Goal: Task Accomplishment & Management: Use online tool/utility

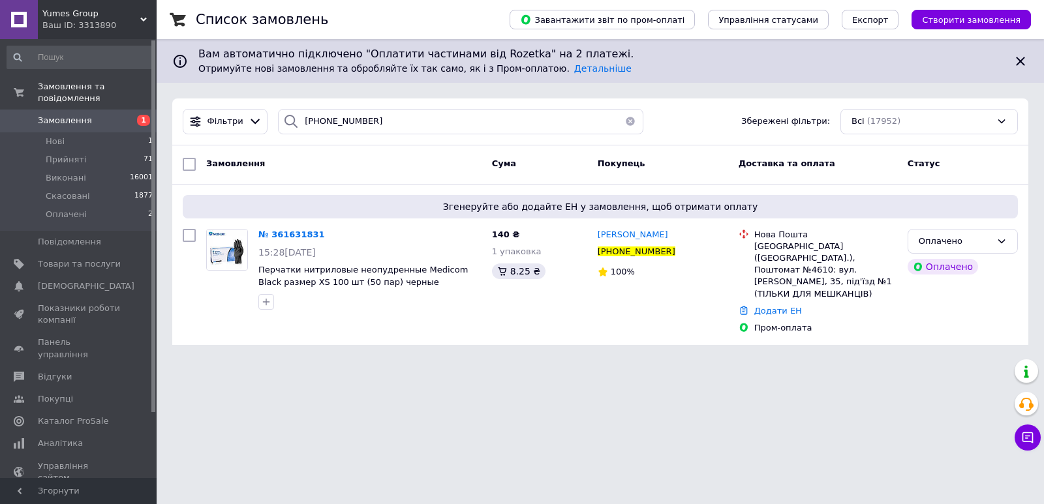
click at [333, 119] on input "[PHONE_NUMBER]" at bounding box center [460, 121] width 365 height 25
type input "[PHONE_NUMBER]"
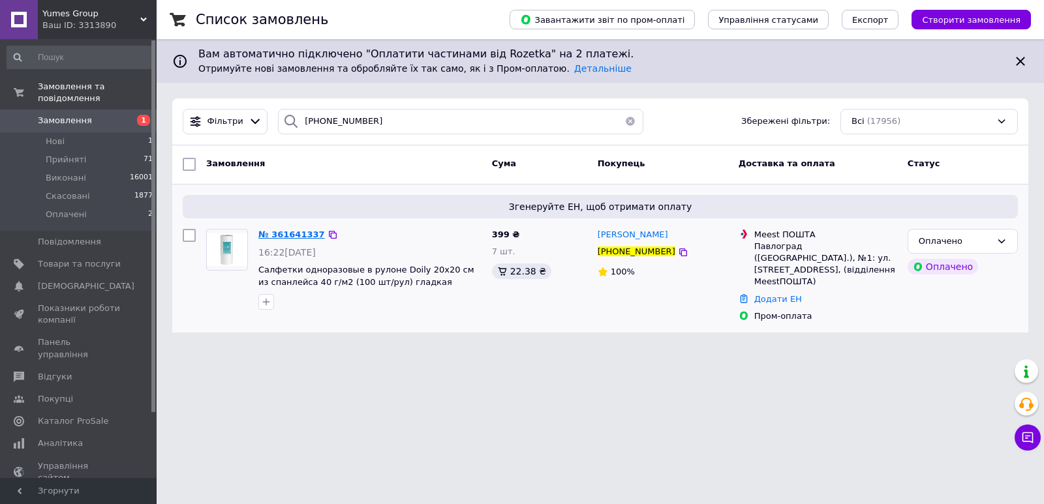
click at [279, 234] on span "№ 361641337" at bounding box center [291, 235] width 67 height 10
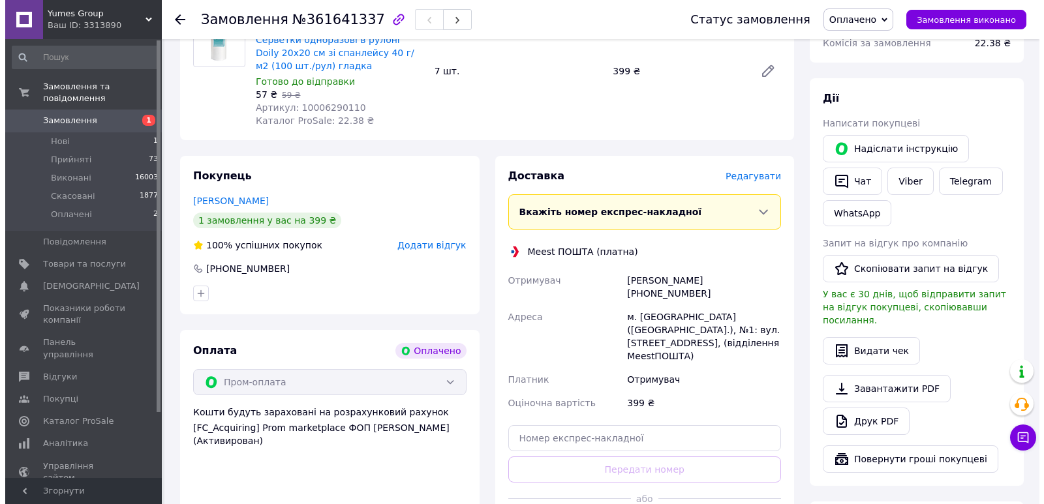
scroll to position [522, 0]
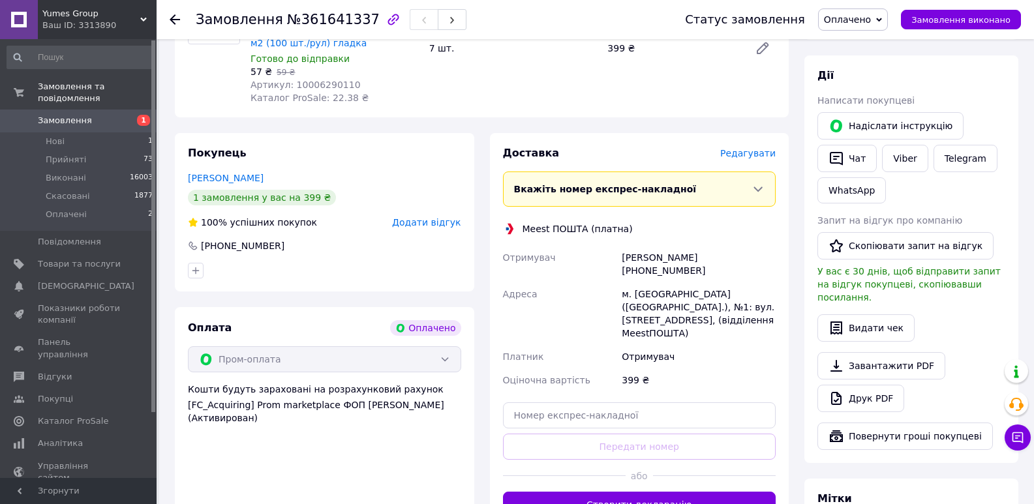
click at [742, 148] on span "Редагувати" at bounding box center [747, 153] width 55 height 10
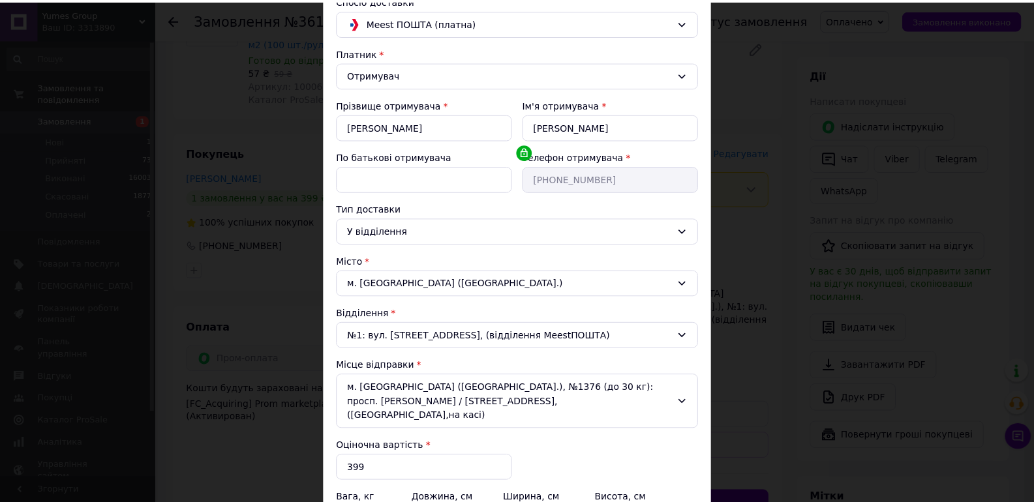
scroll to position [241, 0]
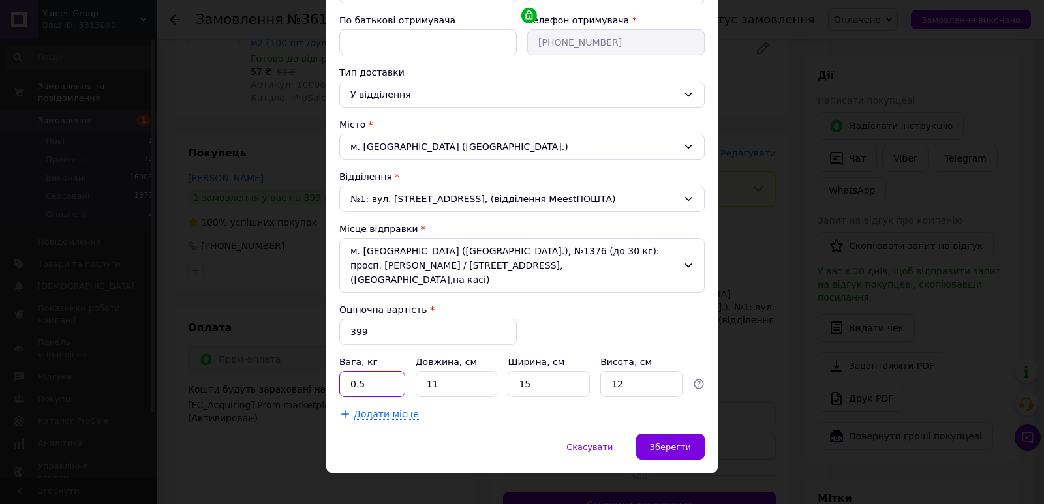
click at [369, 371] on input "0.5" at bounding box center [372, 384] width 66 height 26
type input "1"
type input "3"
type input "20"
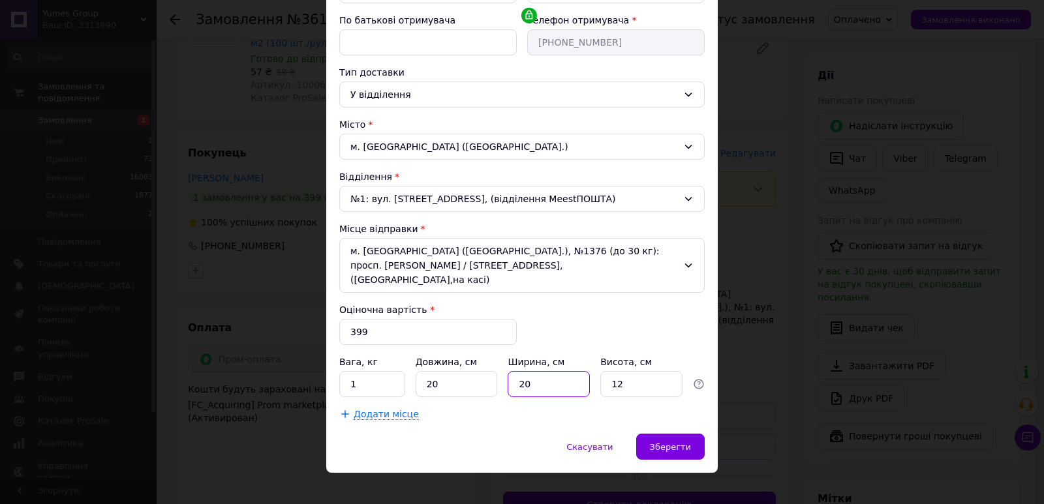
type input "20"
drag, startPoint x: 663, startPoint y: 435, endPoint x: 708, endPoint y: 401, distance: 56.8
click at [665, 442] on span "Зберегти" at bounding box center [670, 447] width 41 height 10
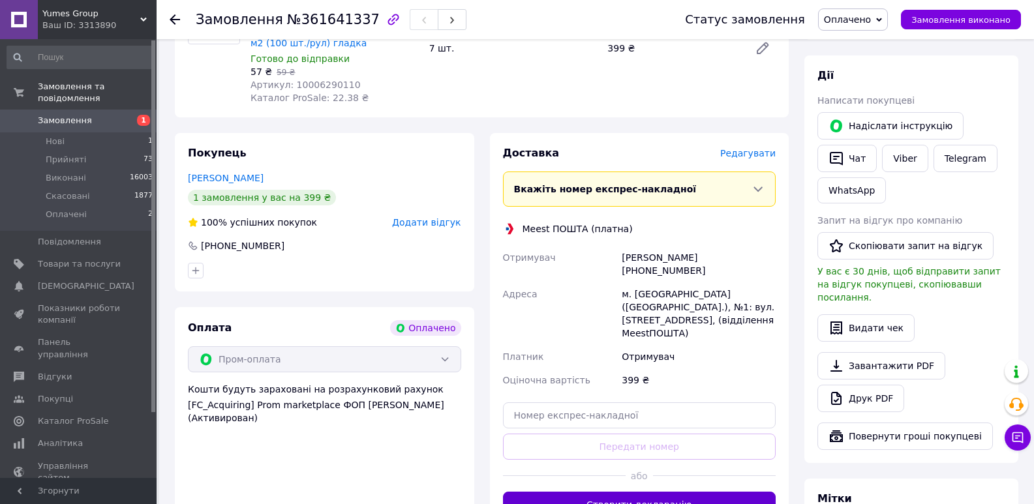
click at [692, 492] on button "Створити декларацію" at bounding box center [639, 505] width 273 height 26
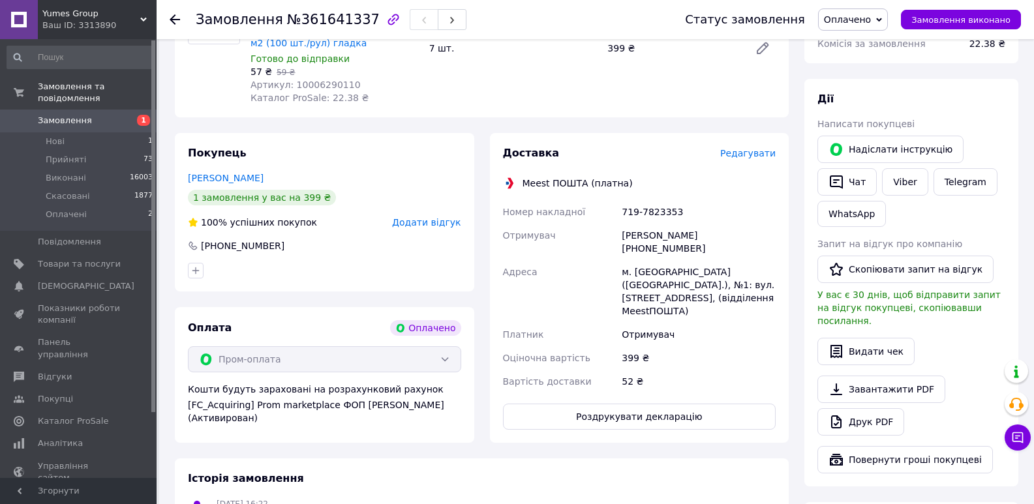
click at [648, 200] on div "719-7823353" at bounding box center [698, 211] width 159 height 23
copy div "719-7823353"
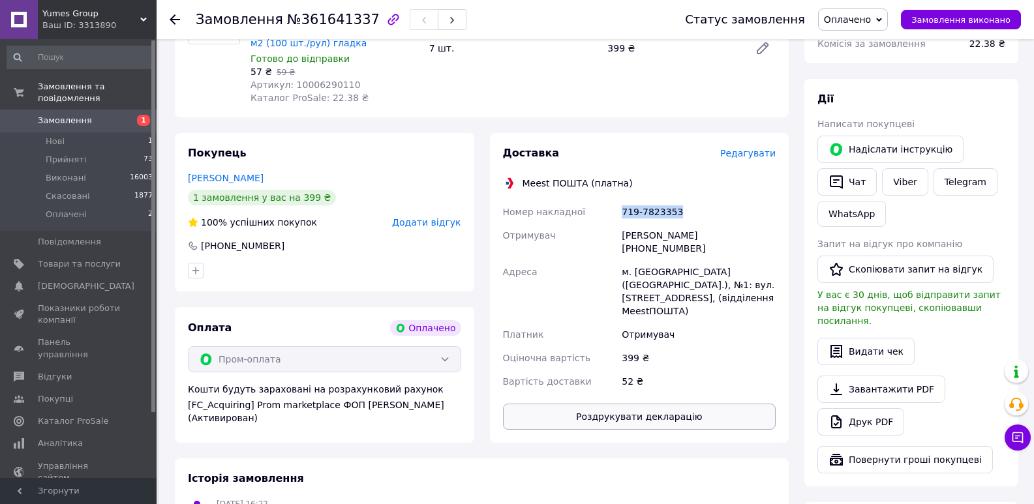
click at [633, 404] on button "Роздрукувати декларацію" at bounding box center [639, 417] width 273 height 26
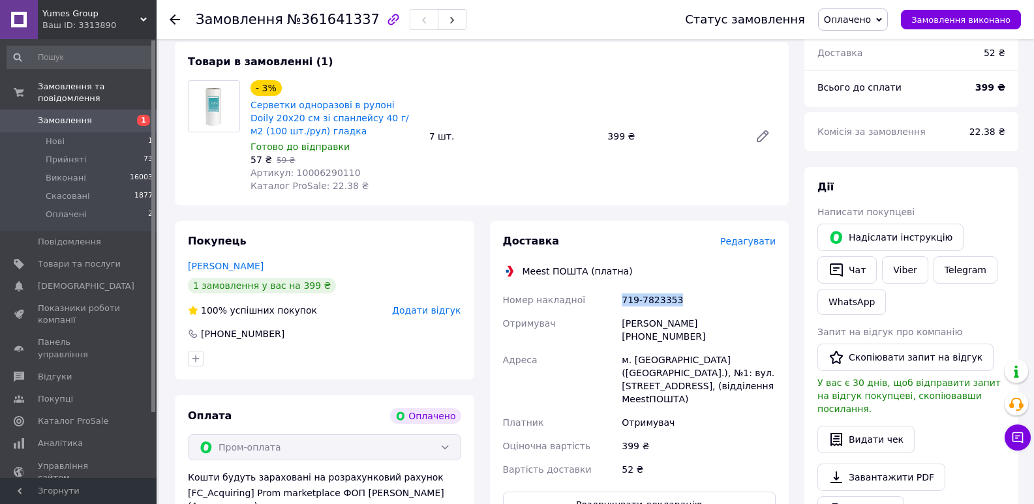
scroll to position [326, 0]
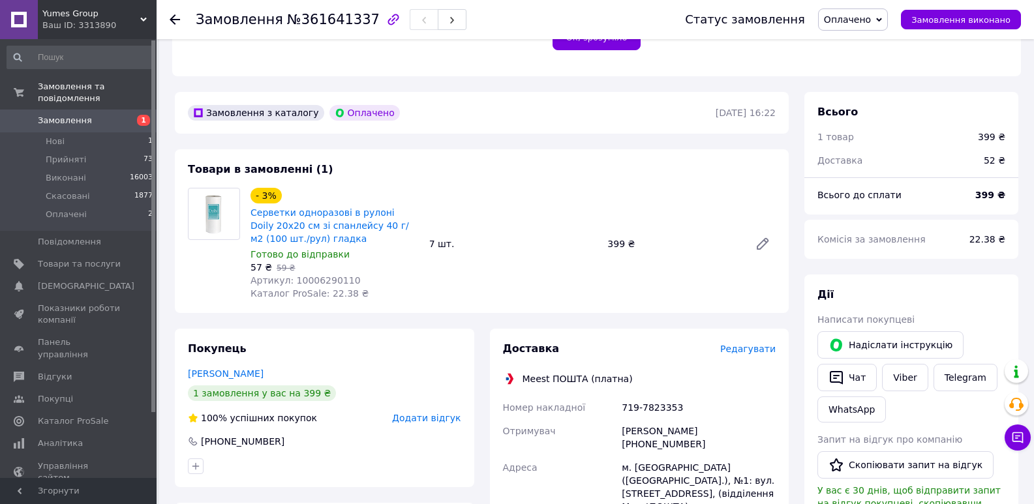
click at [179, 20] on use at bounding box center [175, 19] width 10 height 10
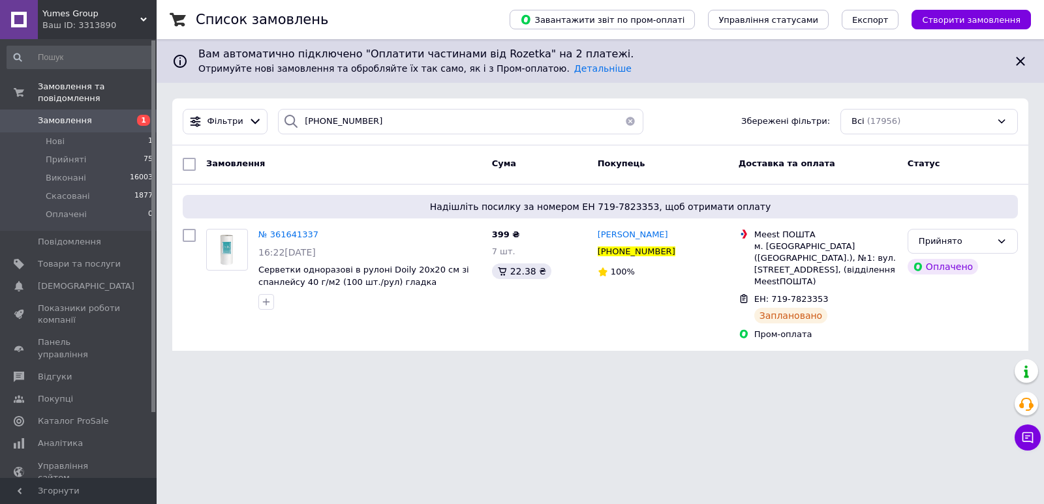
click at [625, 117] on button "button" at bounding box center [630, 121] width 26 height 25
